Goal: Complete application form: Complete application form

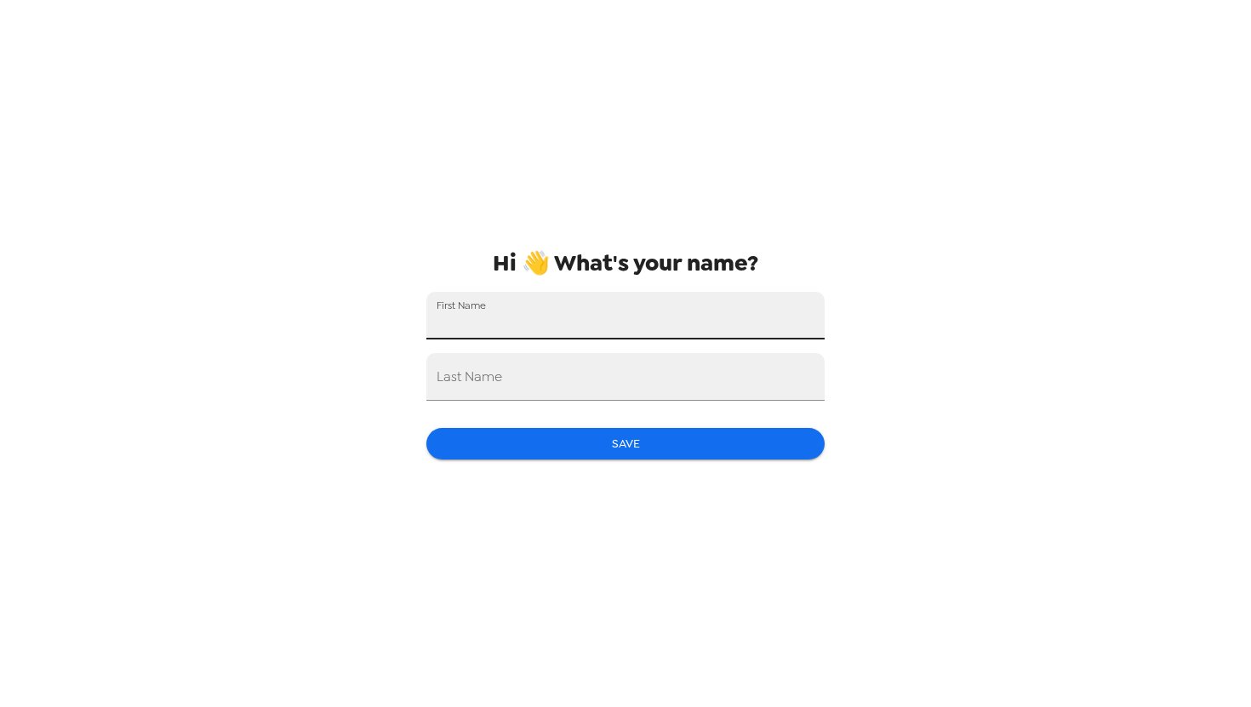
click at [660, 307] on input "First Name" at bounding box center [625, 316] width 398 height 48
type input "[PERSON_NAME]"
click at [610, 386] on input "Last Name" at bounding box center [625, 377] width 398 height 48
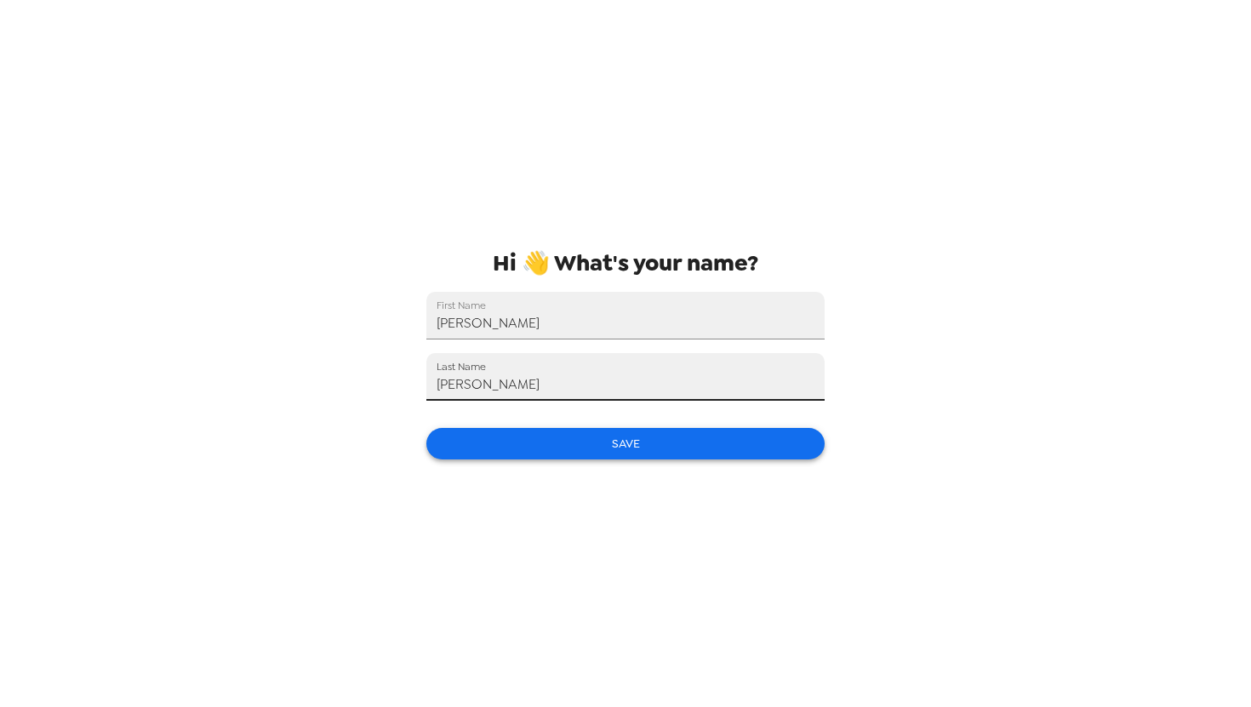
type input "[PERSON_NAME]"
click at [562, 444] on button "Save" at bounding box center [625, 443] width 398 height 31
